Goal: Task Accomplishment & Management: Manage account settings

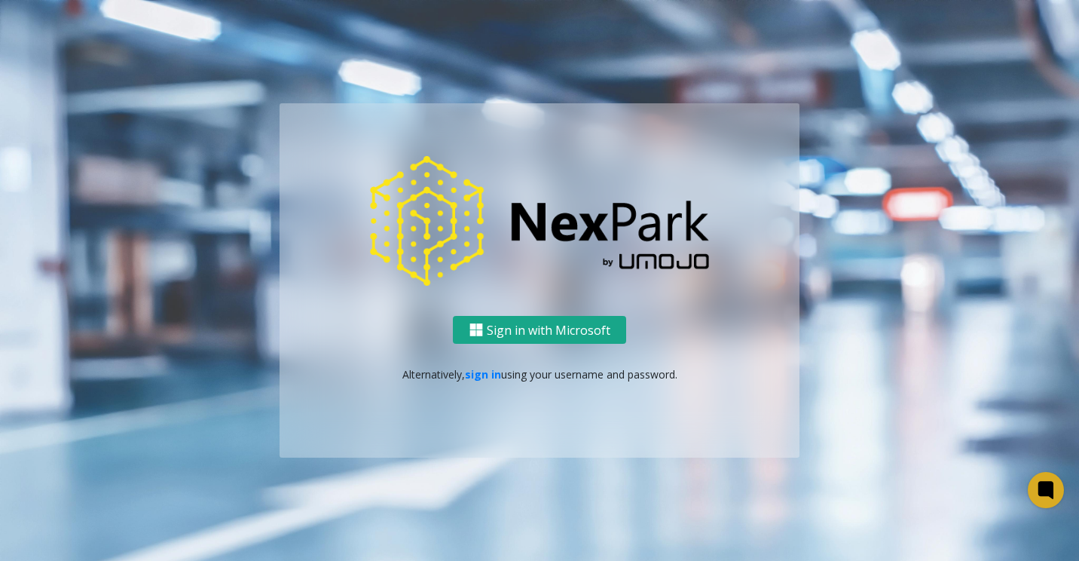
click at [565, 330] on button "Sign in with Microsoft" at bounding box center [539, 330] width 173 height 28
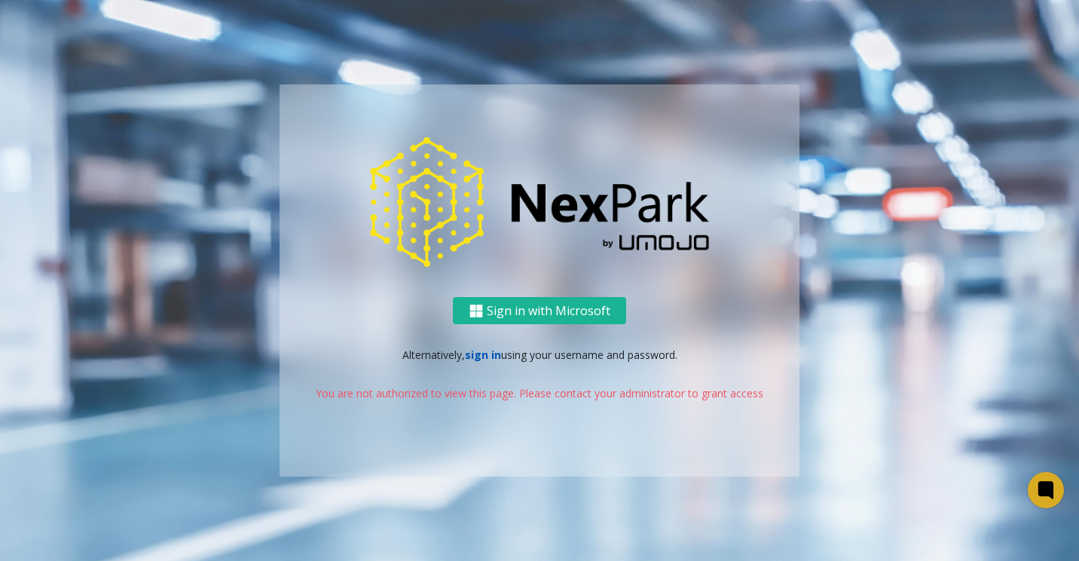
click at [476, 352] on link "sign in" at bounding box center [483, 355] width 36 height 14
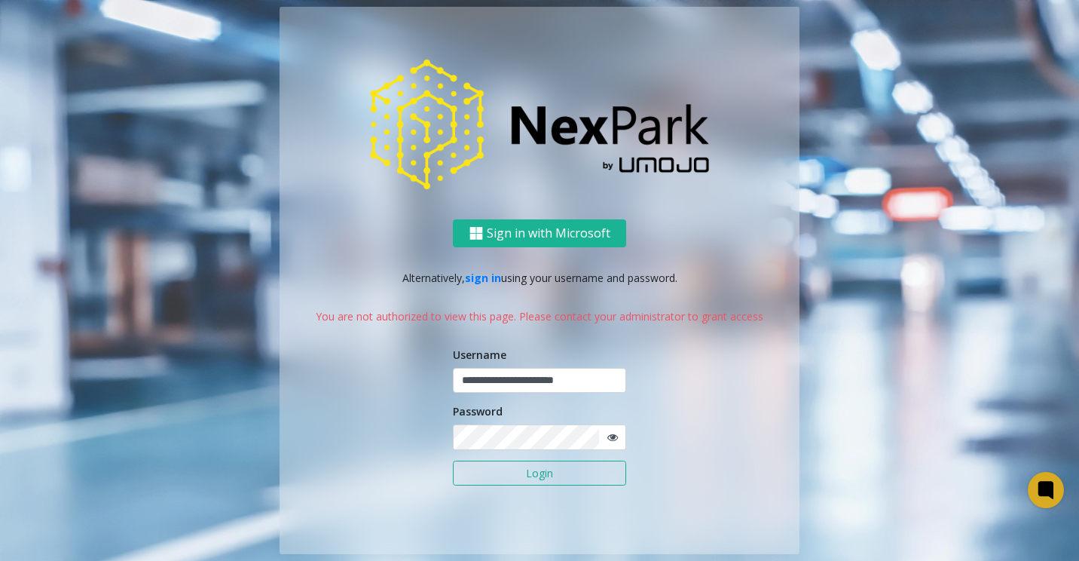
click at [602, 442] on span at bounding box center [613, 437] width 28 height 26
click at [612, 437] on icon at bounding box center [613, 437] width 11 height 11
click at [614, 437] on icon at bounding box center [613, 437] width 11 height 11
click at [566, 470] on button "Login" at bounding box center [539, 474] width 173 height 26
click at [263, 510] on div "**********" at bounding box center [539, 280] width 859 height 547
